Goal: Transaction & Acquisition: Purchase product/service

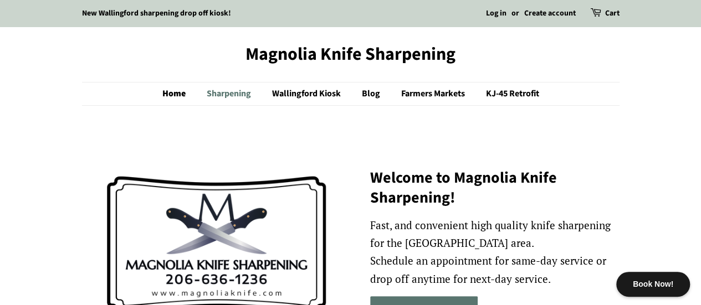
click at [227, 95] on link "Sharpening" at bounding box center [230, 94] width 64 height 23
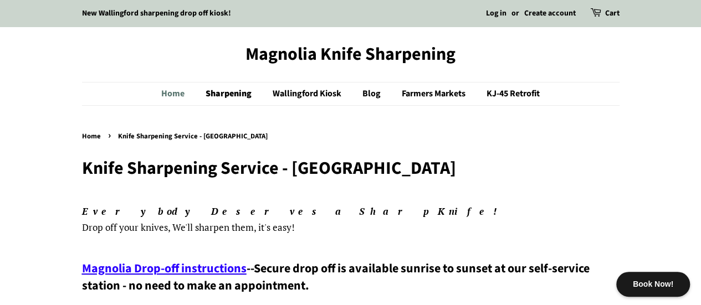
click at [171, 94] on link "Home" at bounding box center [178, 94] width 34 height 23
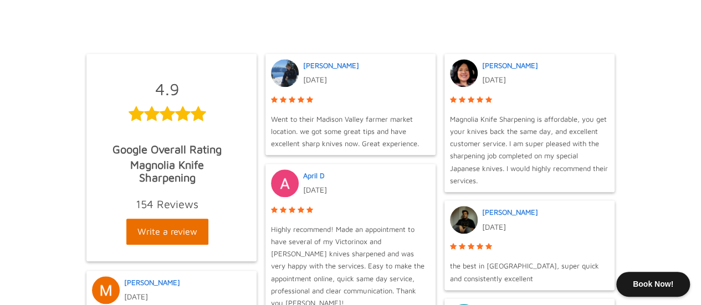
scroll to position [720, 0]
